Goal: Download file/media

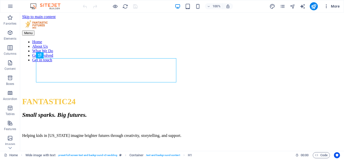
click at [336, 6] on span "More" at bounding box center [332, 6] width 16 height 5
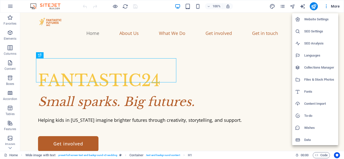
click at [317, 78] on h6 "Files & Stock Photos" at bounding box center [319, 80] width 31 height 6
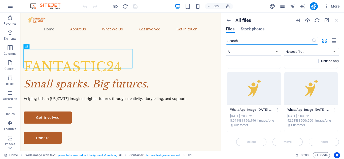
scroll to position [571, 0]
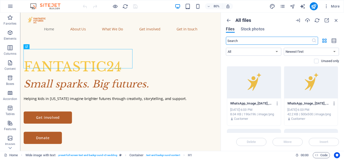
click at [332, 102] on icon "button" at bounding box center [334, 103] width 5 height 5
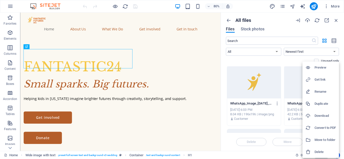
click at [318, 116] on h6 "Download" at bounding box center [324, 116] width 21 height 6
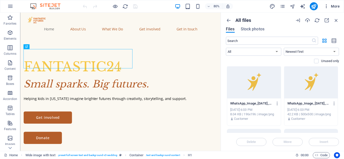
click at [334, 7] on span "More" at bounding box center [332, 6] width 16 height 5
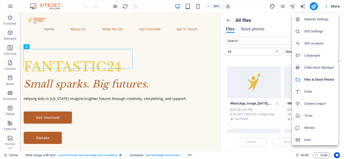
click at [314, 20] on h6 "Website Settings" at bounding box center [319, 19] width 31 height 6
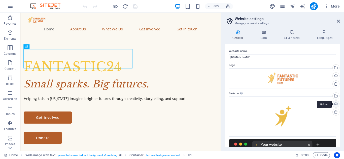
click at [335, 104] on div "Upload" at bounding box center [335, 105] width 8 height 8
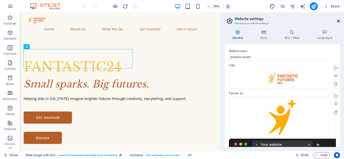
click at [337, 21] on icon at bounding box center [338, 21] width 3 height 4
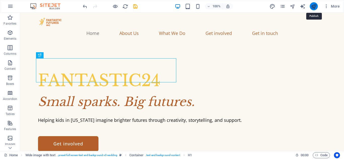
click at [311, 5] on icon "publish" at bounding box center [313, 7] width 6 height 6
